Goal: Find specific page/section: Find specific page/section

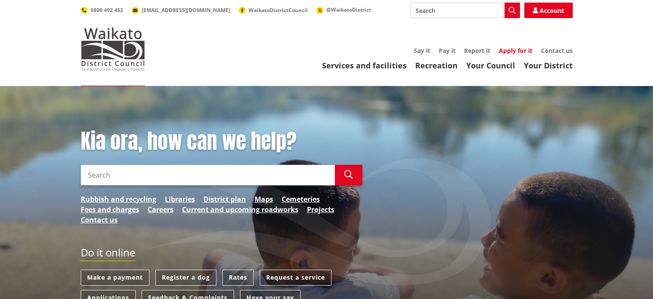
click at [508, 52] on link "Apply for it" at bounding box center [516, 50] width 34 height 8
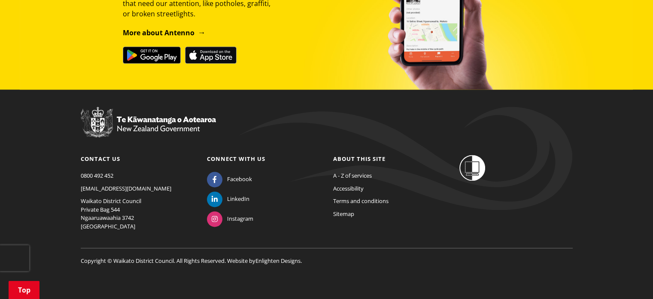
scroll to position [1120, 0]
click at [366, 174] on link "A - Z of services" at bounding box center [352, 176] width 39 height 8
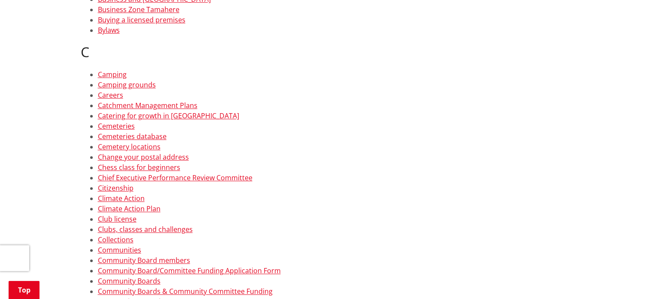
scroll to position [709, 0]
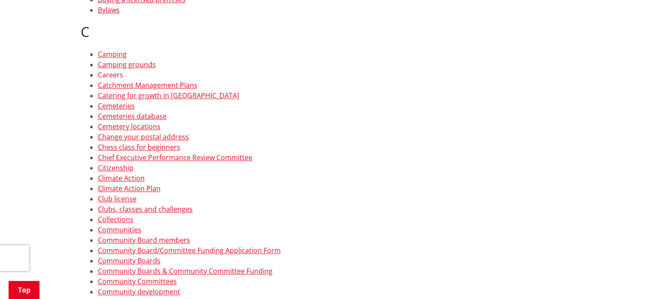
click at [111, 75] on link "Careers" at bounding box center [110, 74] width 25 height 9
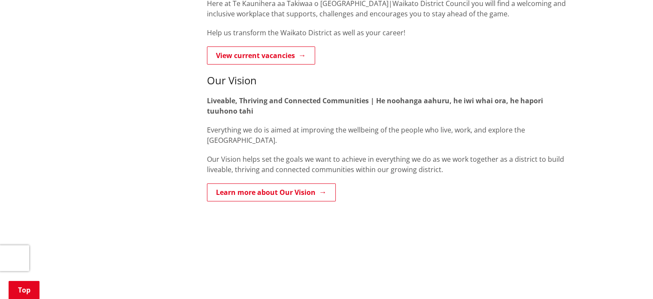
scroll to position [333, 0]
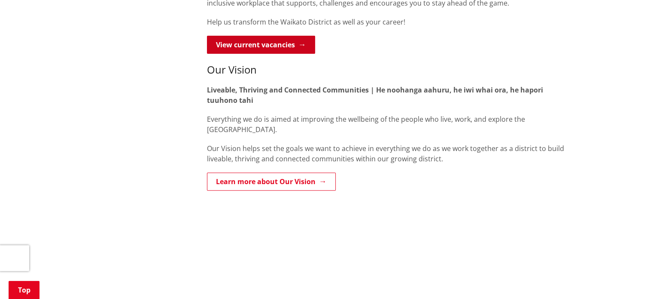
click at [282, 44] on link "View current vacancies" at bounding box center [261, 45] width 108 height 18
